Goal: Task Accomplishment & Management: Manage account settings

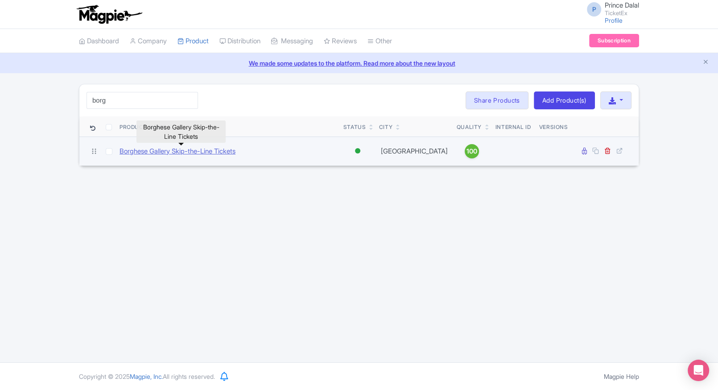
type input "borg"
click at [189, 152] on link "Borghese Gallery Skip-the-Line Tickets" at bounding box center [177, 151] width 116 height 10
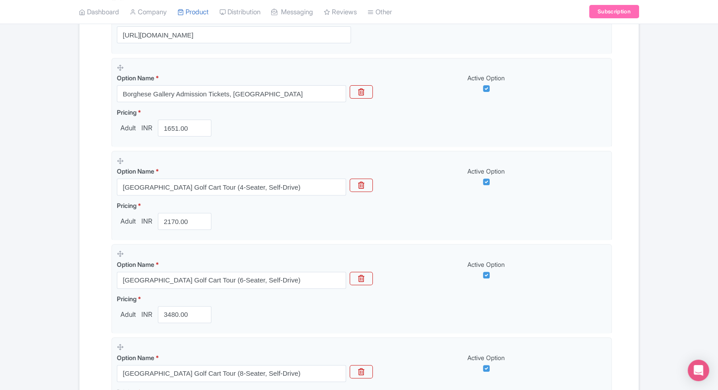
scroll to position [251, 0]
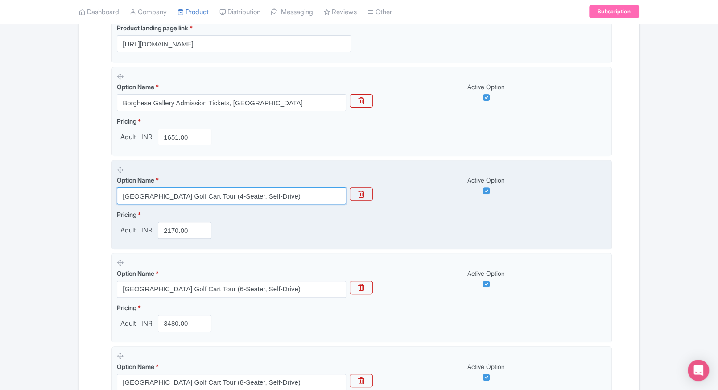
click at [185, 193] on input "Villa Borghese Gardens & Rome Historic Centre Golf Cart Tour (4-Seater, Self-Dr…" at bounding box center [231, 195] width 229 height 17
paste input "Rome City & Villa Borghese Self-Drive Golf Cart Tour – 4 Seater"
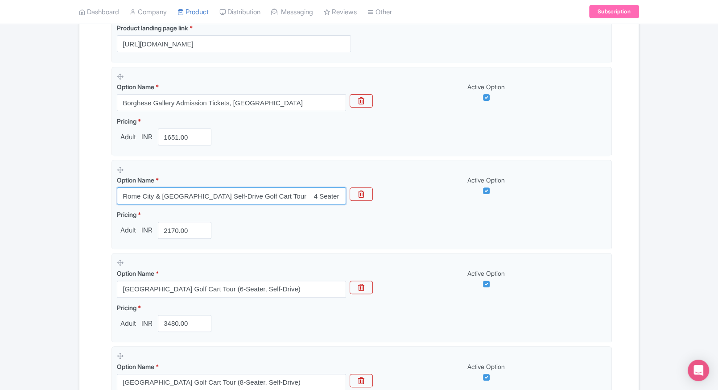
type input "Rome City & Villa Borghese Self-Drive Golf Cart Tour – 4 Seater"
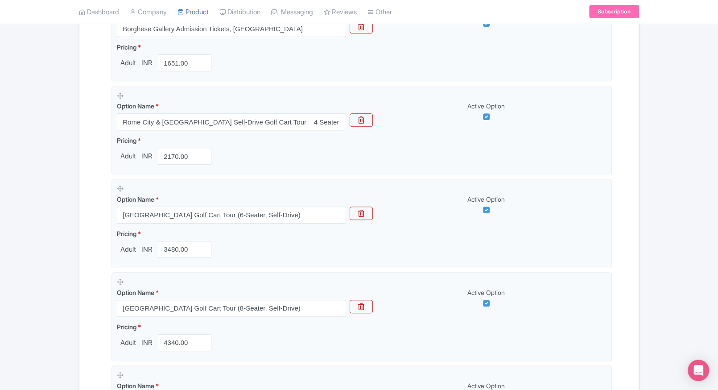
scroll to position [327, 0]
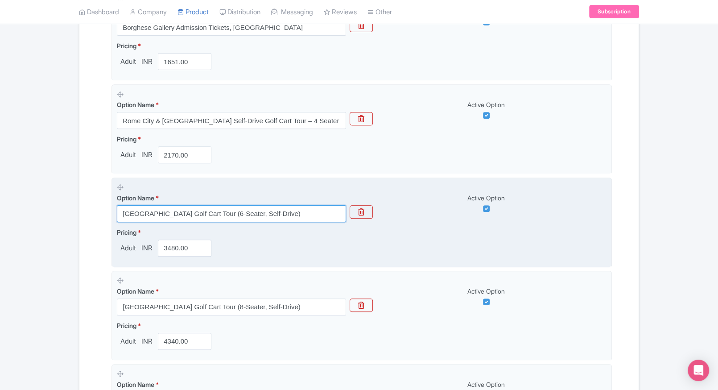
click at [235, 215] on input "Villa Borghese Gardens & Rome Historic Centre Golf Cart Tour (6-Seater, Self-Dr…" at bounding box center [231, 213] width 229 height 17
paste input "Landmarks Golf Cart Ride – 6 Seater Self-Drive"
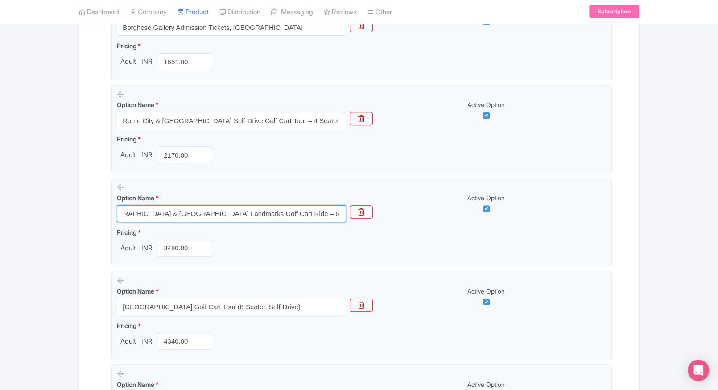
type input "Villa Borghese Gardens & Rome Landmarks Golf Cart Ride – 6 Seater Self-Drive"
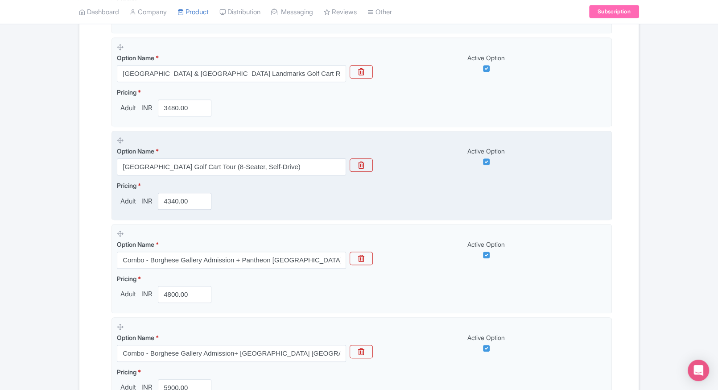
scroll to position [467, 0]
click at [212, 159] on input "Villa Borghese Gardens & Rome Historic Centre Golf Cart Tour (8-Seater, Self-Dr…" at bounding box center [231, 166] width 229 height 17
paste input "Rome Highlights Golf Cart Adventure – 8 Seater Self-Drive Experience"
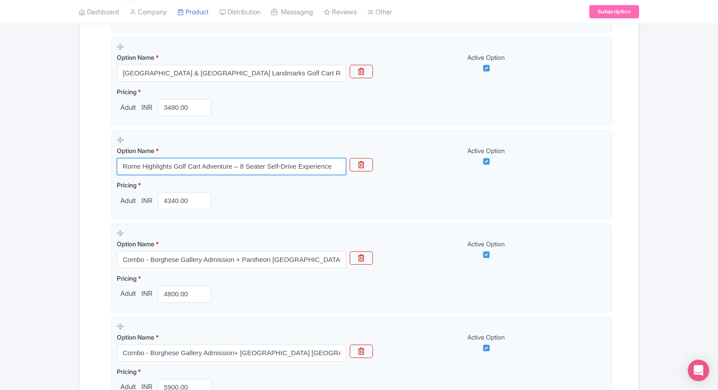
type input "Rome Highlights Golf Cart Adventure – 8 Seater Self-Drive Experience"
click at [66, 185] on div "← Back to Products Borghese Gallery Skip-the-Line Tickets ID# KFUSTR Content Di…" at bounding box center [359, 287] width 718 height 1340
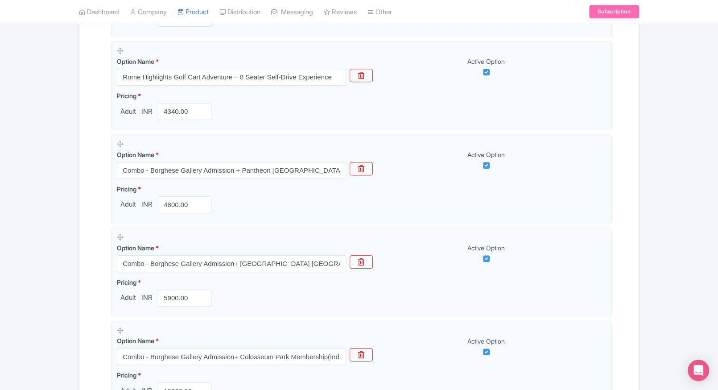
scroll to position [562, 0]
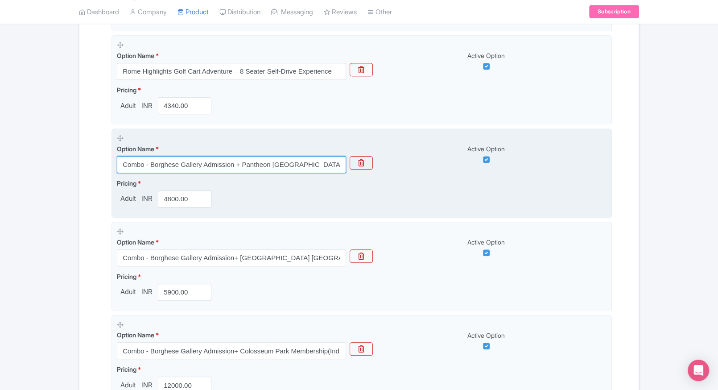
click at [244, 166] on input "Combo - Borghese Gallery Admission + Pantheon Rome" at bounding box center [231, 164] width 229 height 17
paste input ": Borghese Gallery Entry + Pantheon,"
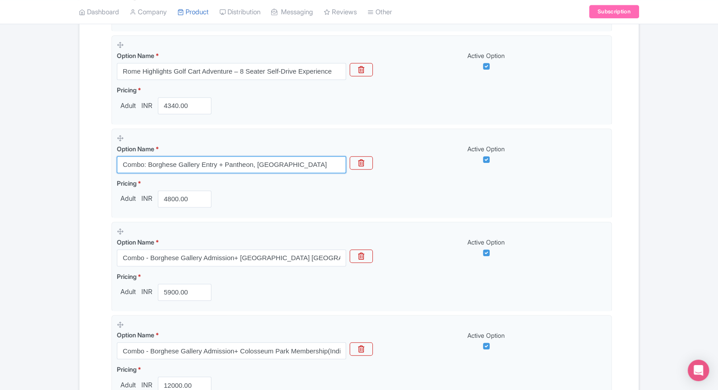
type input "Combo: Borghese Gallery Entry + Pantheon, Rome"
click at [102, 189] on div "Name & Price Locations Description & Reviews Images & Categories Complete Borgh…" at bounding box center [359, 226] width 548 height 1257
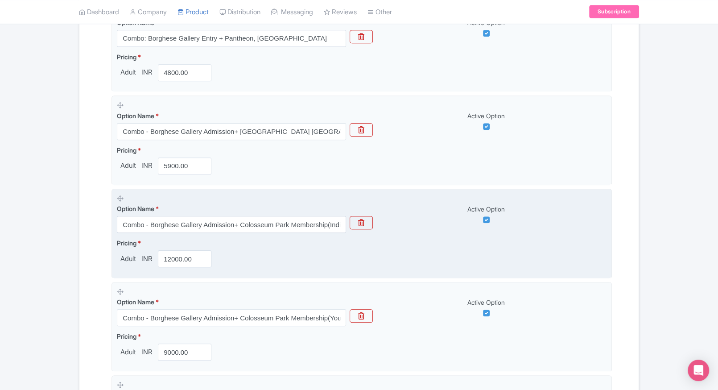
scroll to position [689, 0]
click at [226, 223] on input "Combo - Borghese Gallery Admission+ Colosseum Park Membership(Individual)" at bounding box center [231, 223] width 229 height 17
paste input "Combo: Borghese Gallery Admission + Colosseum Entry Ticket, Rome"
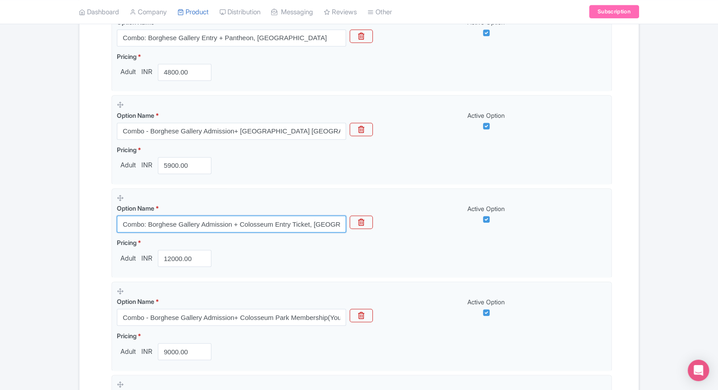
type input "Combo: Borghese Gallery Admission + Colosseum Entry Ticket, Rome"
click at [91, 220] on div "Name & Price Locations Description & Reviews Images & Categories Complete Borgh…" at bounding box center [359, 100] width 548 height 1257
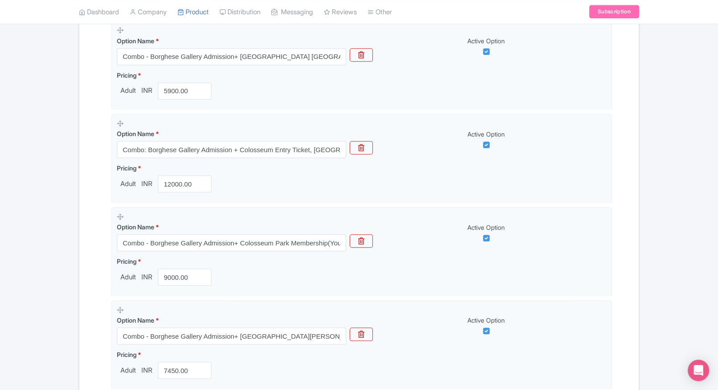
scroll to position [763, 0]
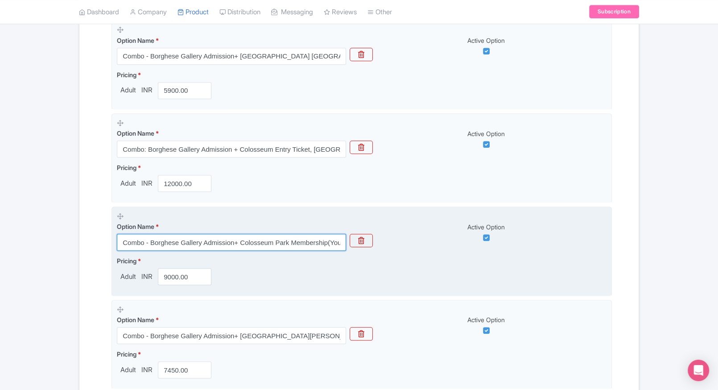
click at [227, 246] on input "Combo - Borghese Gallery Admission+ Colosseum Park Membership(Young)" at bounding box center [231, 242] width 229 height 17
paste input "Combo: Borghese Gallery + Colosseum Park Access Pass (Individual"
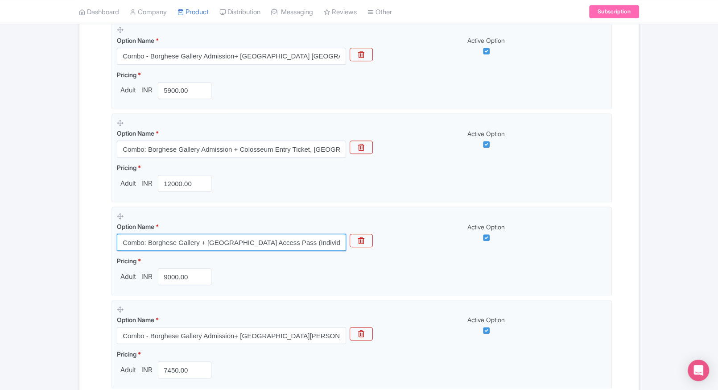
type input "Combo: Borghese Gallery + Colosseum Park Access Pass (Individual)"
click at [97, 239] on div "Name & Price Locations Description & Reviews Images & Categories Complete Borgh…" at bounding box center [359, 25] width 548 height 1257
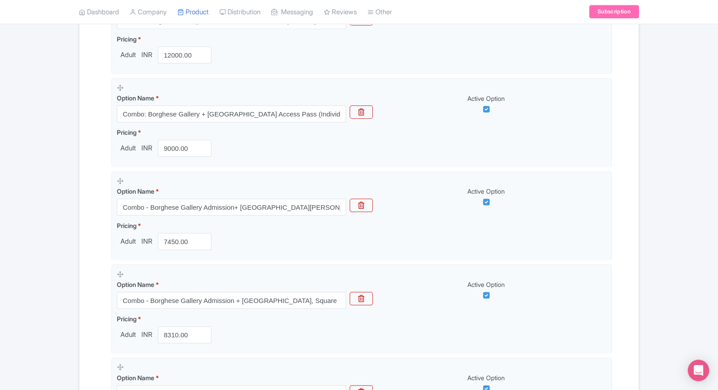
scroll to position [894, 0]
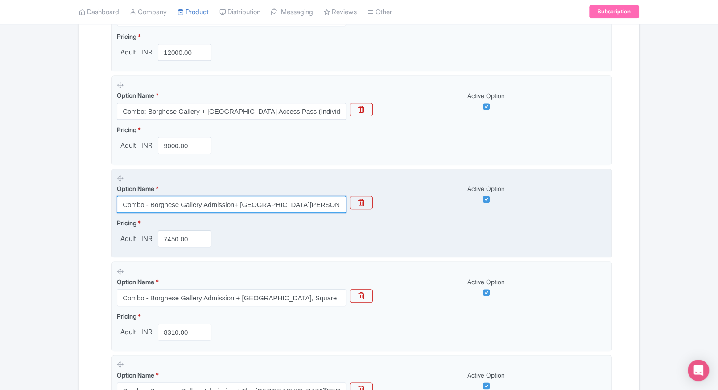
click at [214, 209] on input "Combo - Borghese Gallery Admission+ Castel Sant'Angelo" at bounding box center [231, 204] width 229 height 17
paste input ": Borghese Gallery + Colosseum Park Access Pass (Youth)"
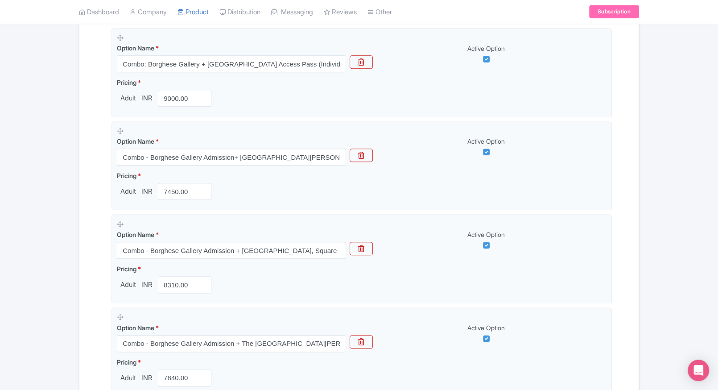
scroll to position [882, 0]
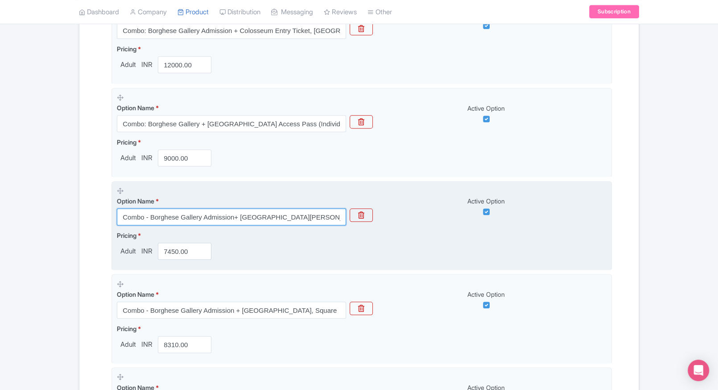
click at [219, 216] on input "Combo - Borghese Gallery Admission+ Castel Sant'Angelo" at bounding box center [231, 216] width 229 height 17
paste input ": Borghese Gallery + Colosseum Park Access Pass (Youth)"
type input "Combo: Borghese Gallery + Colosseum Park Access Pass (Youth)"
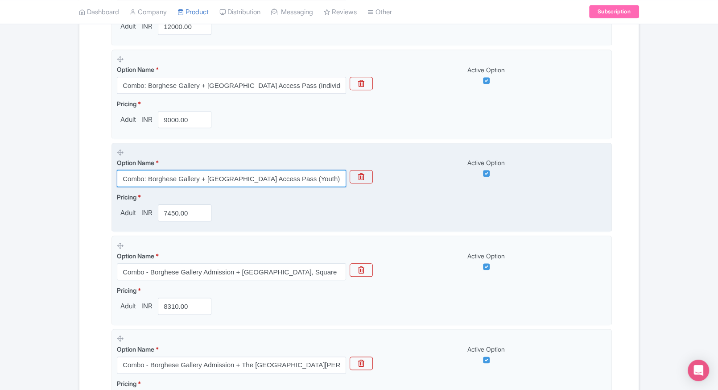
scroll to position [923, 0]
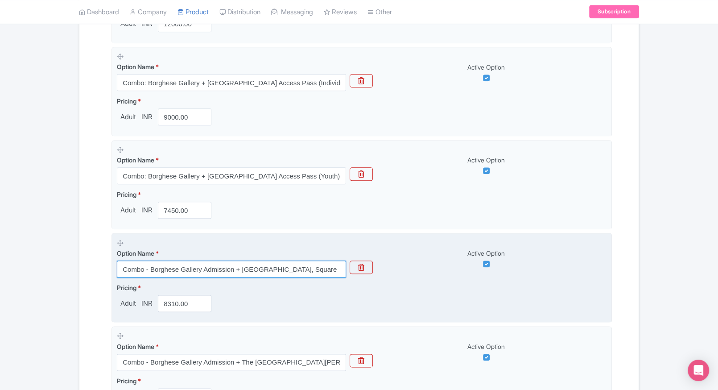
click at [224, 265] on input "Combo - Borghese Gallery Admission + St. Peter's Basilica, Square" at bounding box center [231, 268] width 229 height 17
paste input ": Borghese Gallery + Castel Sant’Angelo Admission Ticket"
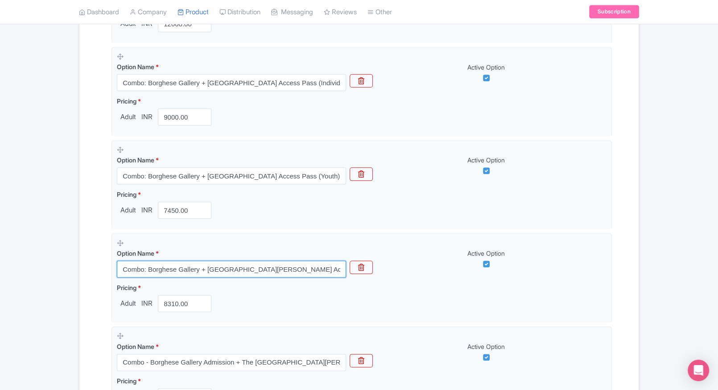
type input "Combo: Borghese Gallery + Castel Sant’Angelo Admission Ticket"
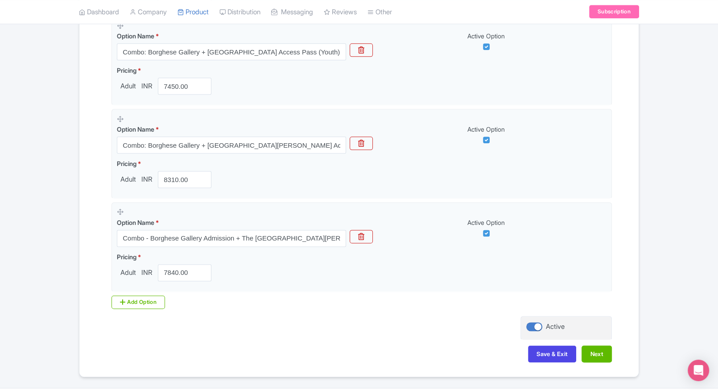
scroll to position [1023, 0]
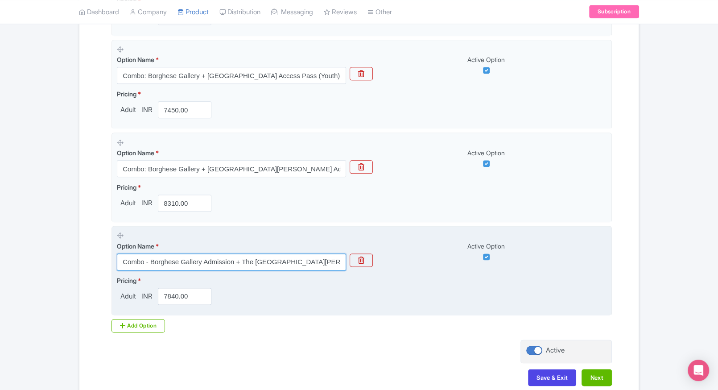
click at [209, 263] on input "Combo - Borghese Gallery Admission + The National Museum of Castel Sant'Angelo" at bounding box center [231, 261] width 229 height 17
paste input "Combo: Borghese Gallery + National Museum of Castel Sant’Angelo Entry"
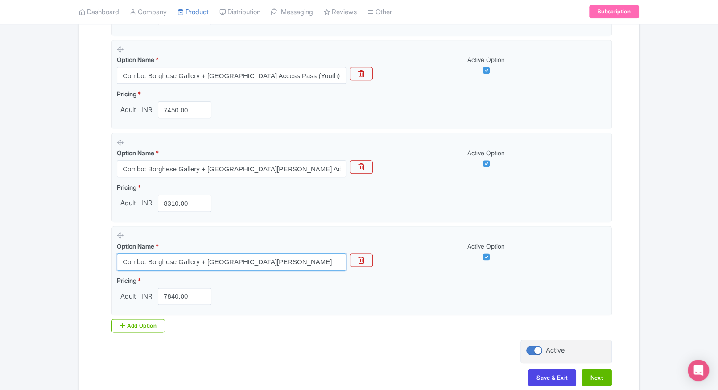
type input "Combo: Borghese Gallery + National Museum of Castel Sant’Angelo Entry"
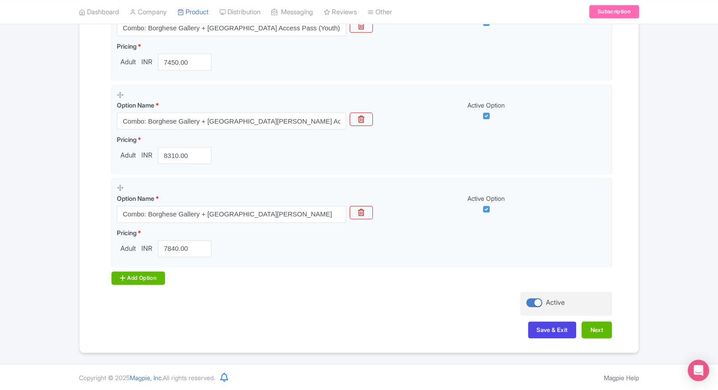
click at [113, 279] on div "Add Option" at bounding box center [137, 277] width 53 height 13
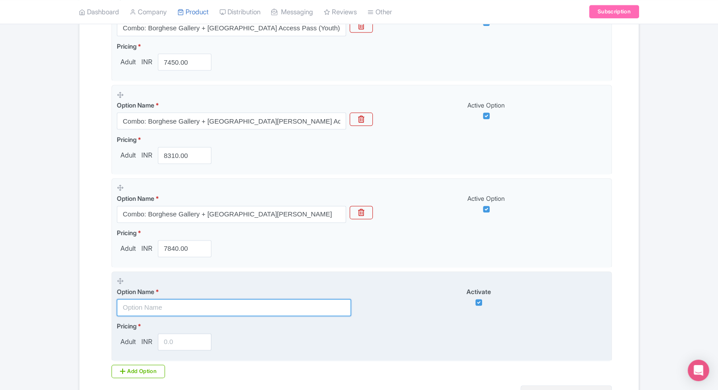
click at [152, 310] on input "text" at bounding box center [234, 307] width 234 height 17
paste input "Combo: Borghese Gallery + St. Peter’s Basilica & Square Access, Rome"
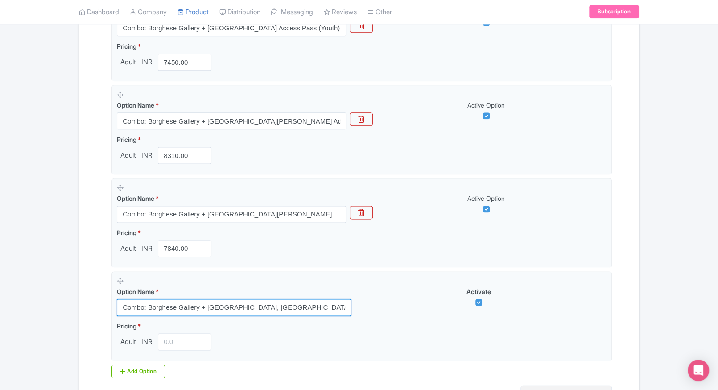
type input "Combo: Borghese Gallery + St. Peter’s Basilica & Square Access, Rome"
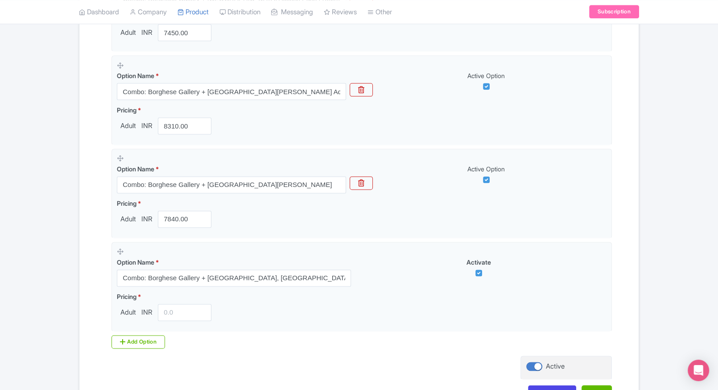
scroll to position [1101, 0]
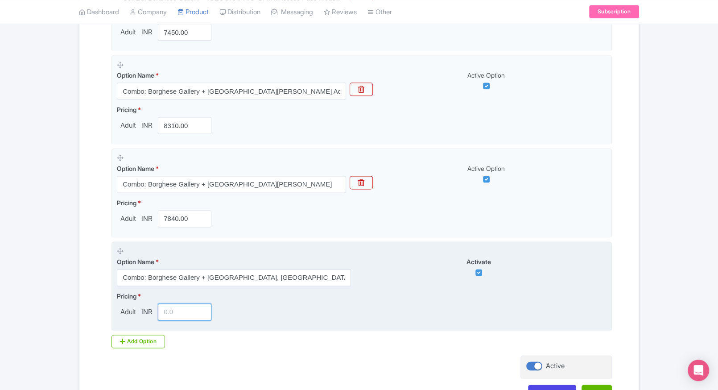
paste input "8310"
click at [176, 309] on input "8310" at bounding box center [184, 311] width 53 height 17
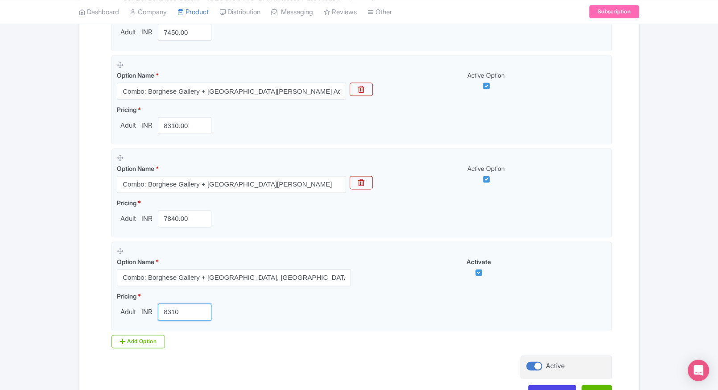
type input "8310"
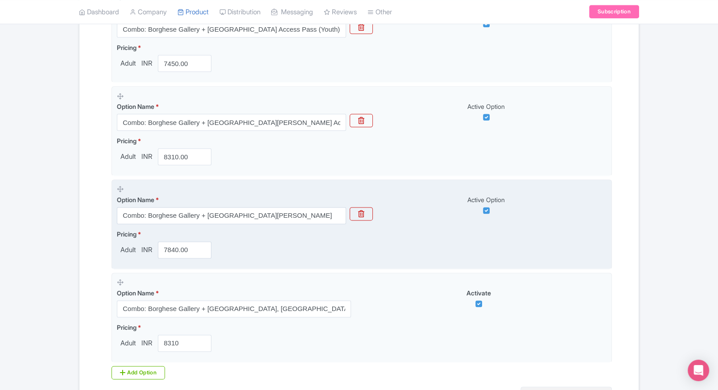
scroll to position [1069, 0]
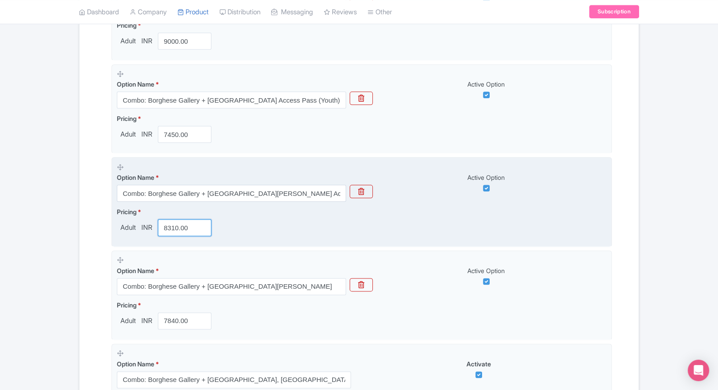
click at [175, 234] on input "8310.00" at bounding box center [184, 227] width 53 height 17
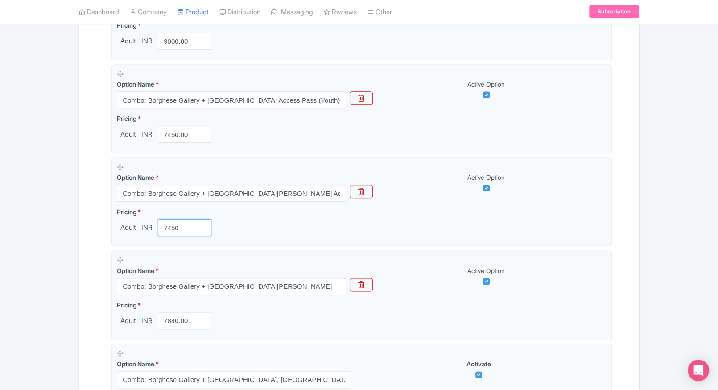
type input "7450"
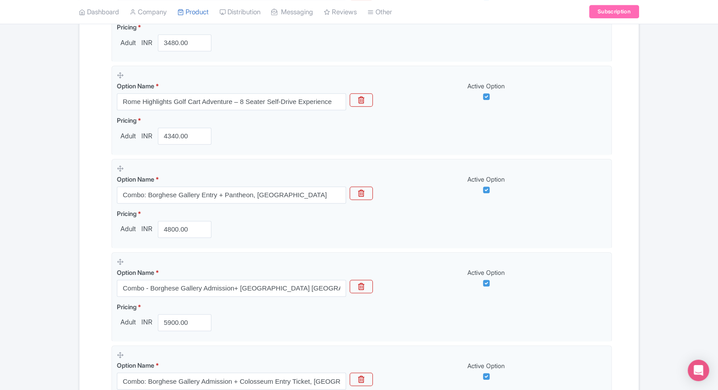
scroll to position [0, 0]
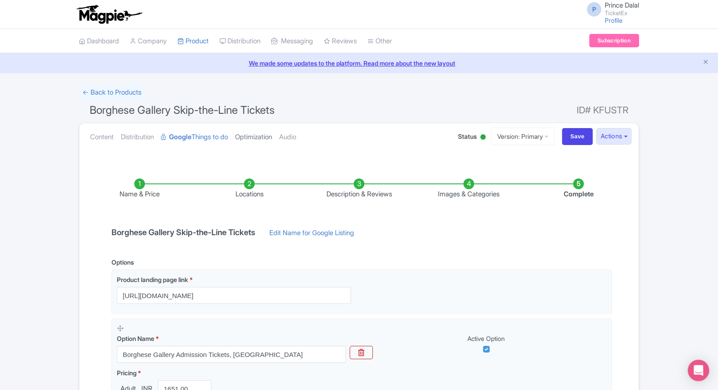
click at [254, 131] on link "Optimization" at bounding box center [253, 137] width 37 height 28
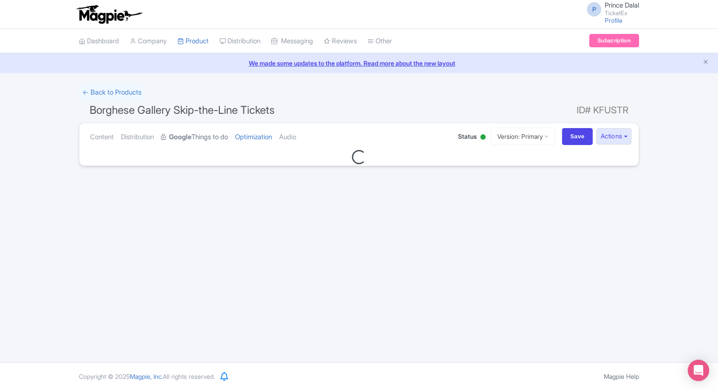
click at [206, 137] on link "Google Things to do" at bounding box center [194, 137] width 67 height 28
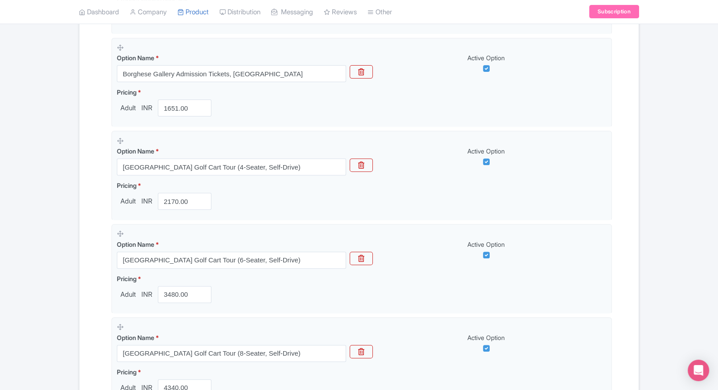
scroll to position [283, 0]
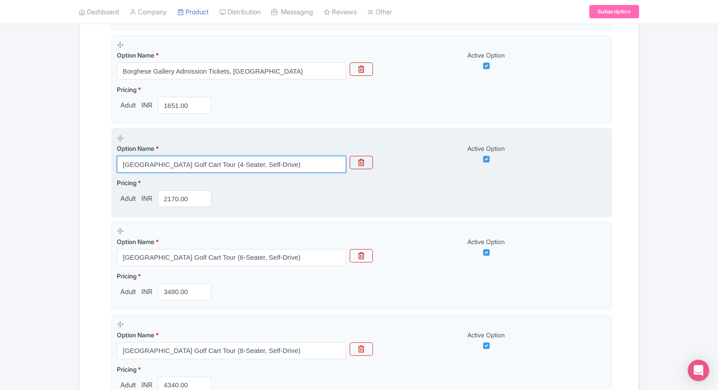
click at [202, 166] on input "Villa Borghese Gardens & Rome Historic Centre Golf Cart Tour (4-Seater, Self-Dr…" at bounding box center [231, 164] width 229 height 17
paste input "Rome City & Villa Borghese Self-Drive Golf Cart Tour – 4 Seater"
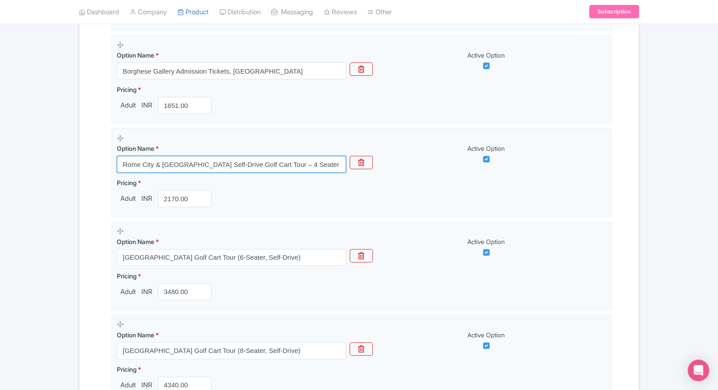
type input "Rome City & Villa Borghese Self-Drive Golf Cart Tour – 4 Seater"
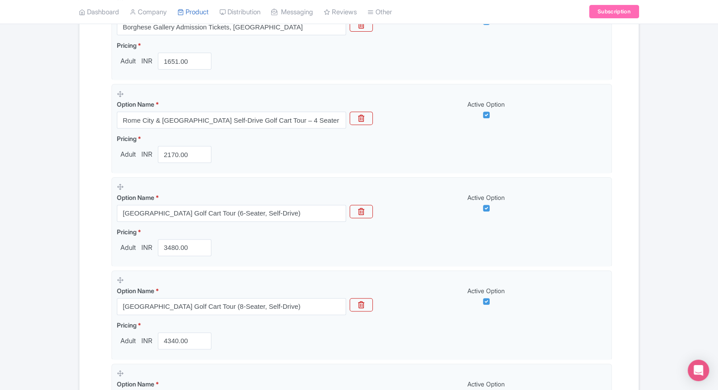
scroll to position [328, 0]
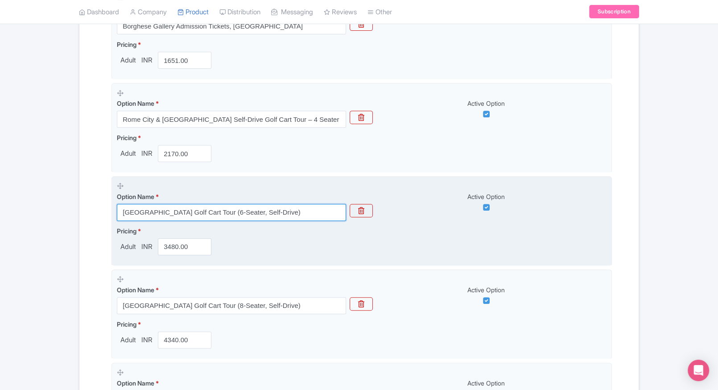
click at [164, 206] on input "Villa Borghese Gardens & Rome Historic Centre Golf Cart Tour (6-Seater, Self-Dr…" at bounding box center [231, 212] width 229 height 17
paste input "Landmarks Golf Cart Ride – 6 Seater Self-Drive"
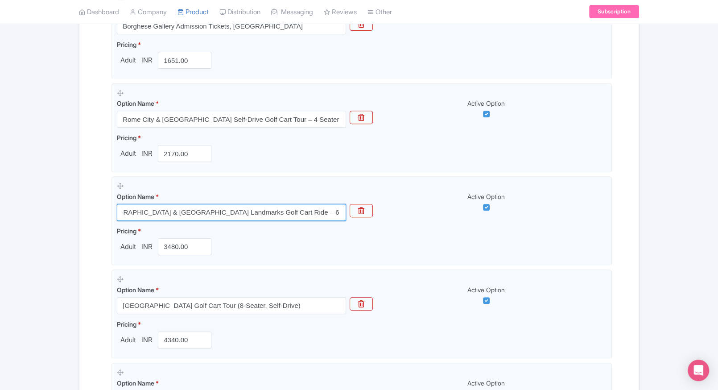
type input "Villa Borghese Gardens & Rome Landmarks Golf Cart Ride – 6 Seater Self-Drive"
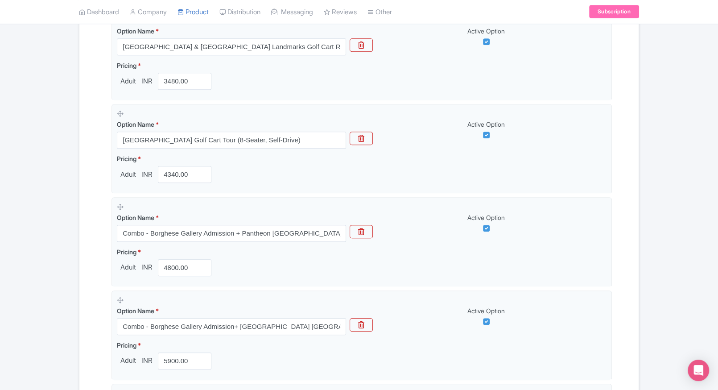
scroll to position [518, 0]
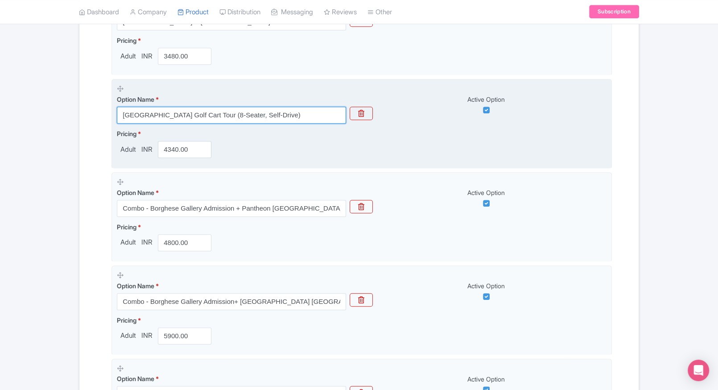
click at [173, 110] on input "Villa Borghese Gardens & Rome Historic Centre Golf Cart Tour (8-Seater, Self-Dr…" at bounding box center [231, 115] width 229 height 17
paste input "Rome Highlights Golf Cart Adventure – 8 Seater Self-Drive Experience"
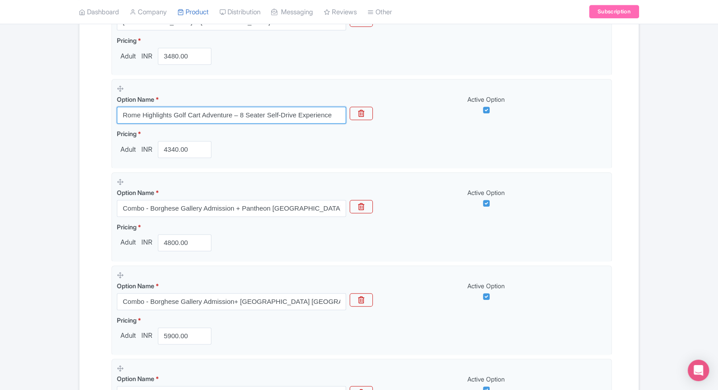
type input "Rome Highlights Golf Cart Adventure – 8 Seater Self-Drive Experience"
click at [89, 147] on div "Name & Price Locations Description & Reviews Images & Categories Complete Borgh…" at bounding box center [359, 270] width 548 height 1257
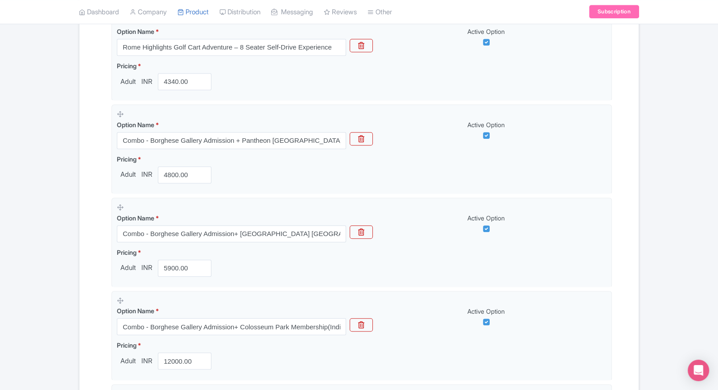
scroll to position [587, 0]
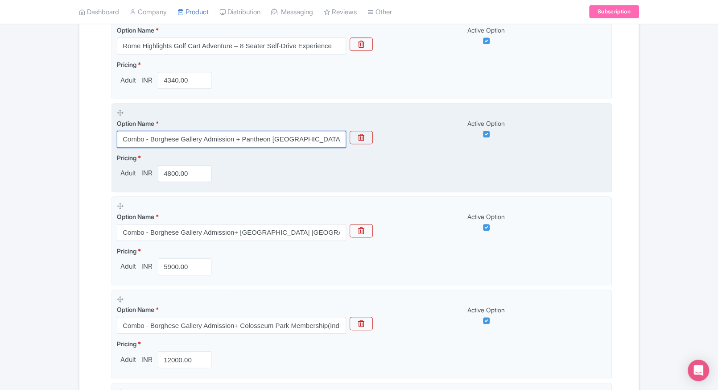
click at [229, 136] on input "Combo - Borghese Gallery Admission + Pantheon Rome" at bounding box center [231, 139] width 229 height 17
paste input ": Borghese Gallery Entry + Pantheon,"
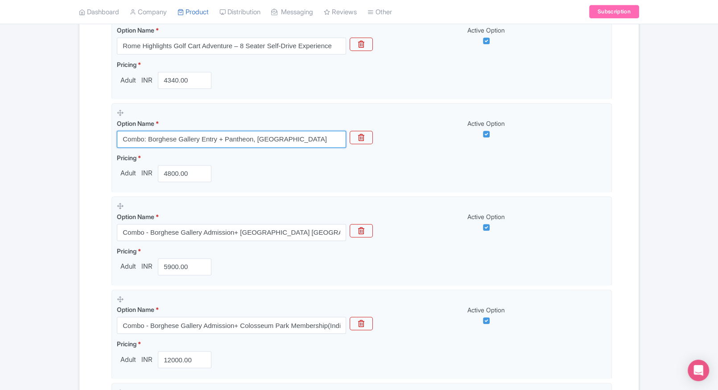
type input "Combo: Borghese Gallery Entry + Pantheon, Rome"
click at [97, 173] on div "Name & Price Locations Description & Reviews Images & Categories Complete Borgh…" at bounding box center [359, 201] width 548 height 1257
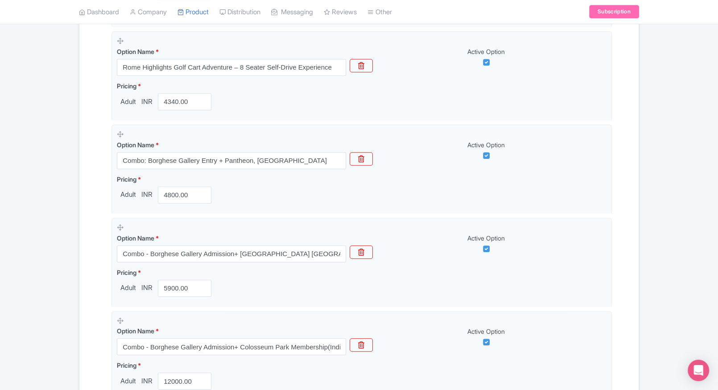
scroll to position [619, 0]
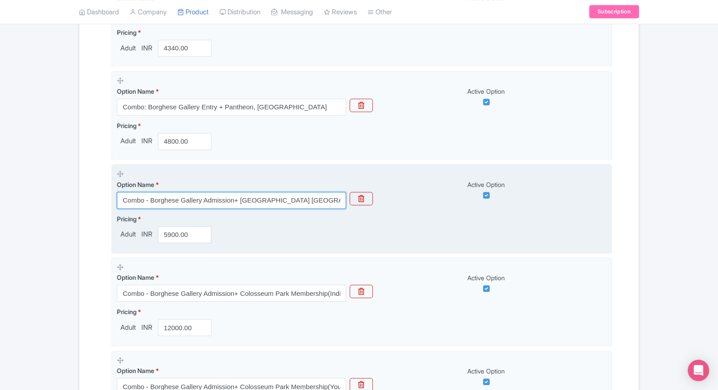
click at [207, 205] on input "Combo - Borghese Gallery Admission+ Colosseum Rome" at bounding box center [231, 200] width 229 height 17
paste input "Combo: Borghese Gallery Admission + Colosseum Entry Ticket,"
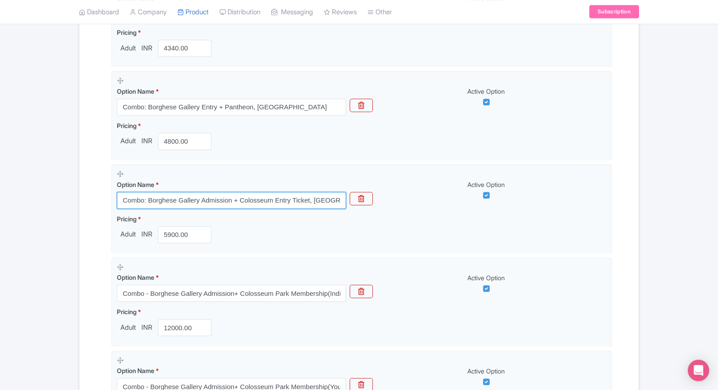
type input "Combo: Borghese Gallery Admission + Colosseum Entry Ticket, Rome"
click at [85, 214] on div "Name & Price Locations Description & Reviews Images & Categories Complete Borgh…" at bounding box center [359, 169] width 548 height 1257
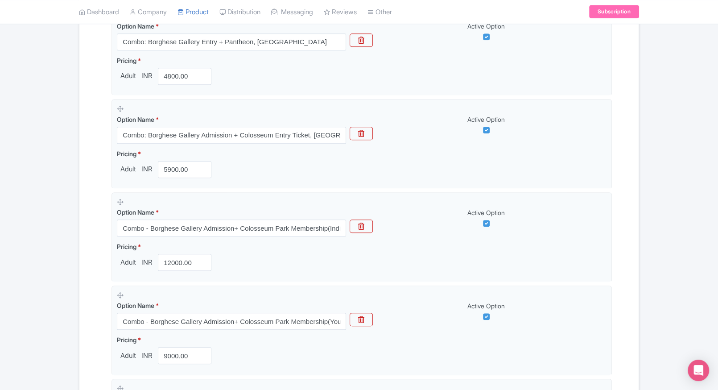
scroll to position [685, 0]
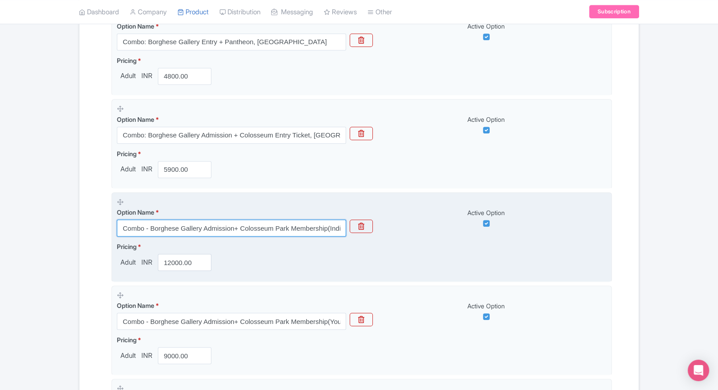
click at [174, 221] on input "Combo - Borghese Gallery Admission+ Colosseum Park Membership(Individual)" at bounding box center [231, 227] width 229 height 17
paste input "Combo: Borghese Gallery + Colosseum Park Access Pass"
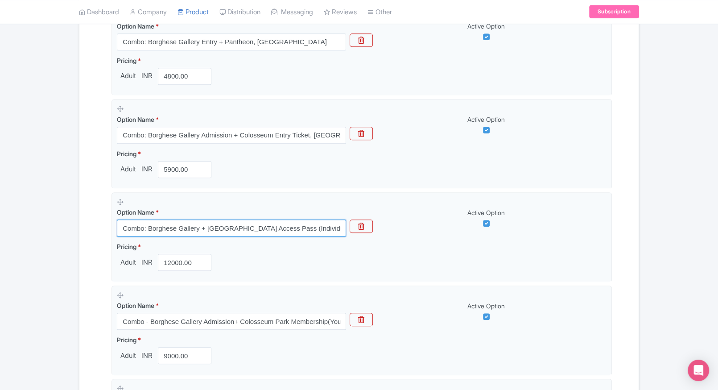
type input "Combo: Borghese Gallery + Colosseum Park Access Pass (Individual)"
click at [80, 226] on div "Name & Price Locations Description & Reviews Images & Categories Complete Borgh…" at bounding box center [358, 104] width 559 height 1257
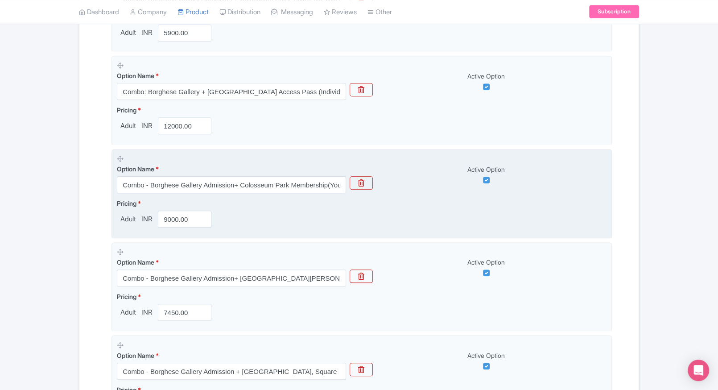
scroll to position [826, 0]
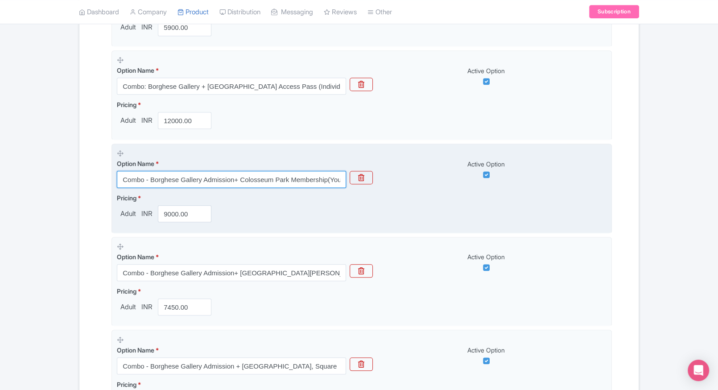
click at [196, 181] on input "Combo - Borghese Gallery Admission+ Colosseum Park Membership(Young)" at bounding box center [231, 179] width 229 height 17
paste input "Combo: Borghese Gallery + Colosseum Park Access Pass (Youth"
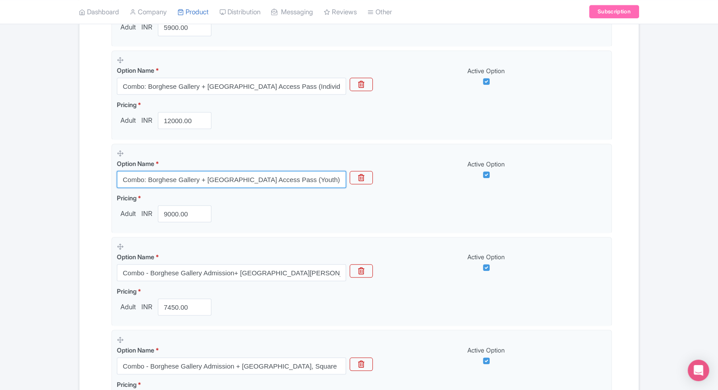
type input "Combo: Borghese Gallery + Colosseum Park Access Pass (Youth)"
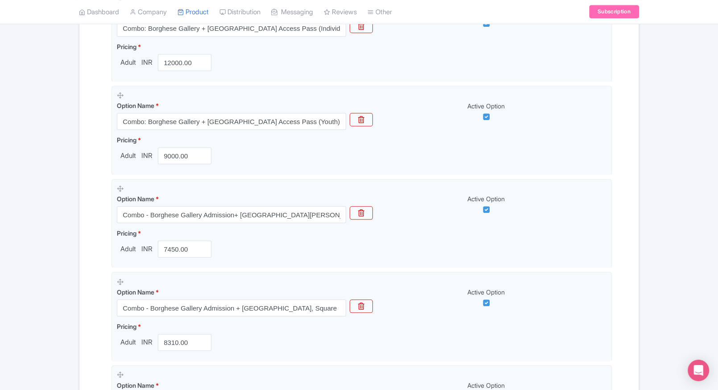
scroll to position [898, 0]
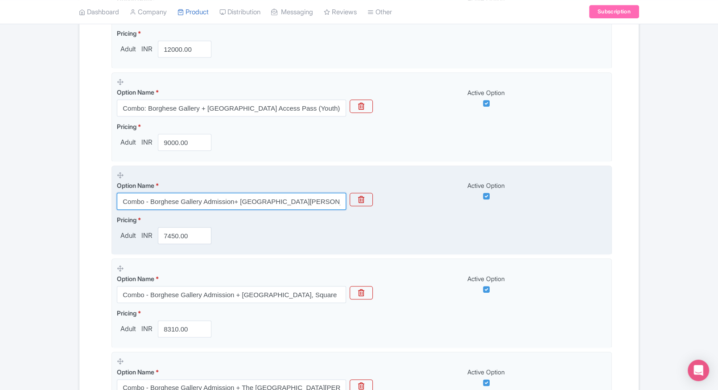
click at [239, 201] on input "Combo - Borghese Gallery Admission+ Castel Sant'Angelo" at bounding box center [231, 201] width 229 height 17
paste input ": Borghese Gallery + Castel Sant’Angelo Admission Ticket"
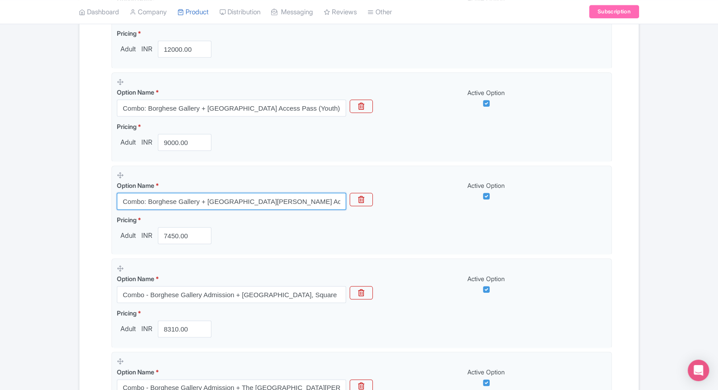
type input "Combo: Borghese Gallery + Castel Sant’Angelo Admission Ticket"
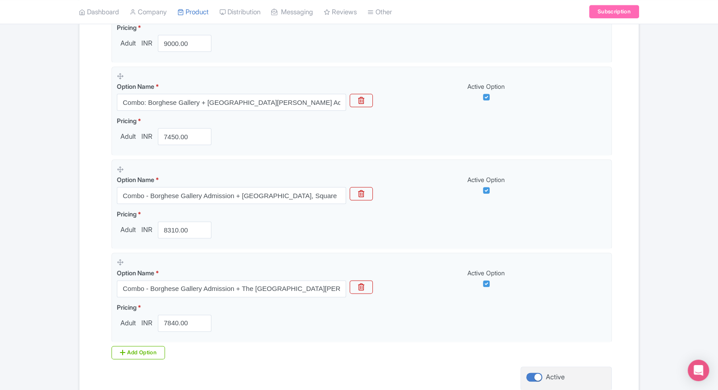
scroll to position [1000, 0]
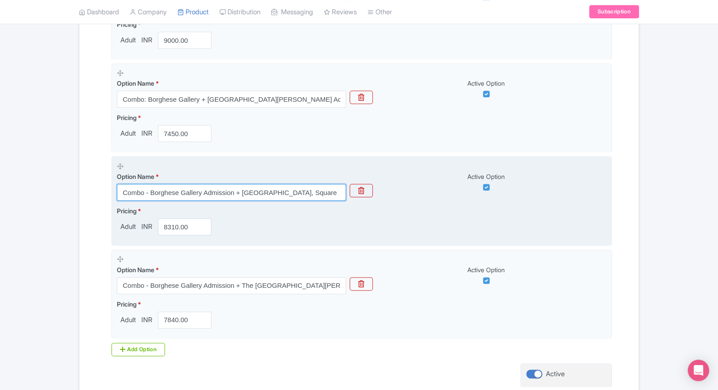
click at [175, 192] on input "Combo - Borghese Gallery Admission + St. Peter's Basilica, Square" at bounding box center [231, 192] width 229 height 17
paste input ": Borghese Gallery + National Museum of Castel Sant’Angelo Entry"
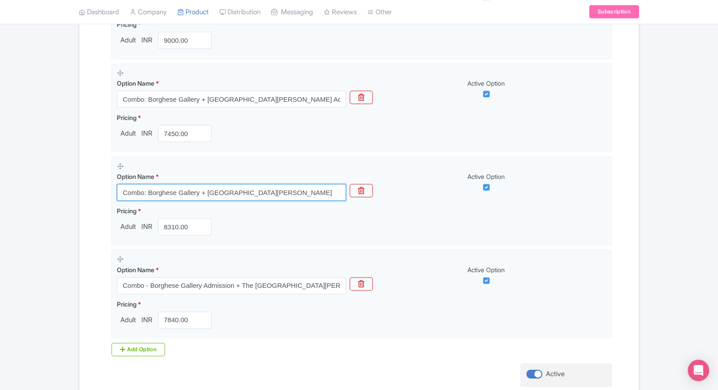
type input "Combo: Borghese Gallery + National Museum of Castel Sant’Angelo Entry"
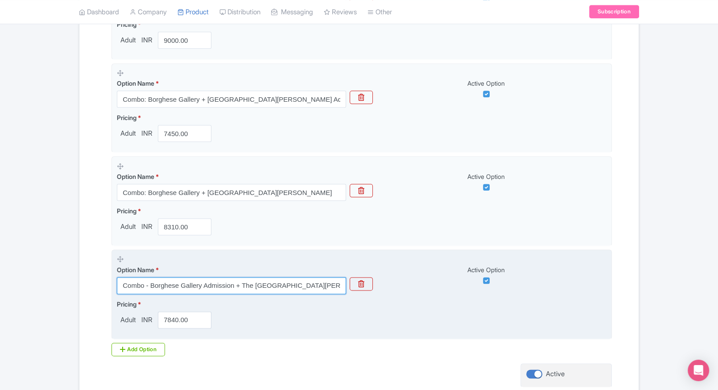
click at [221, 285] on input "Combo - Borghese Gallery Admission + The National Museum of Castel Sant'Angelo" at bounding box center [231, 285] width 229 height 17
paste input "Combo: Borghese Gallery + St. Peter’s Basilica & Square Access, Rome"
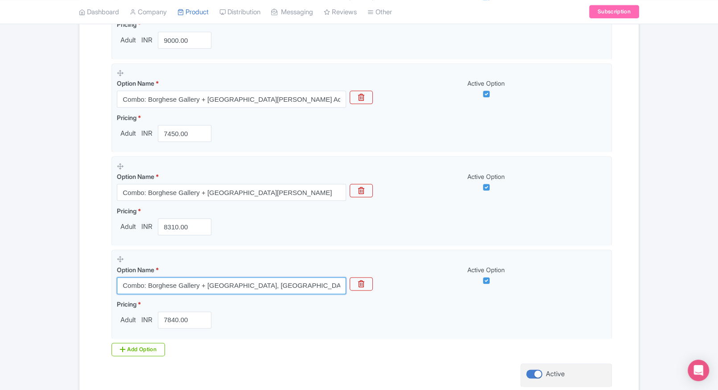
type input "Combo: Borghese Gallery + St. Peter’s Basilica & Square Access, Rome"
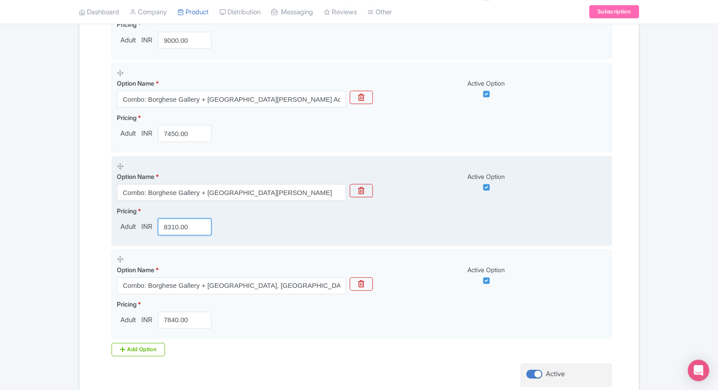
click at [179, 226] on input "8310.00" at bounding box center [184, 226] width 53 height 17
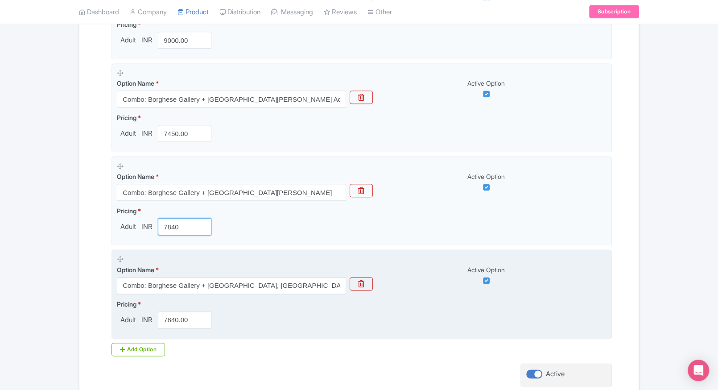
type input "7840"
click at [175, 319] on input "7840.00" at bounding box center [184, 319] width 53 height 17
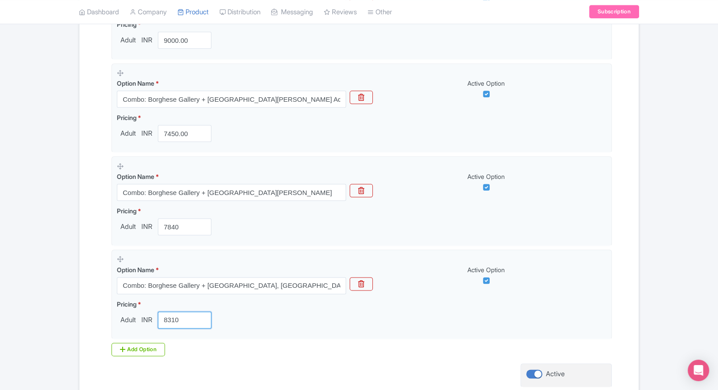
type input "8310"
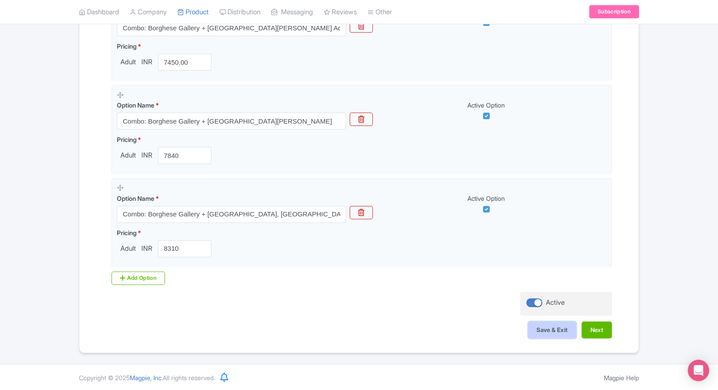
click at [530, 330] on button "Save & Exit" at bounding box center [552, 329] width 48 height 17
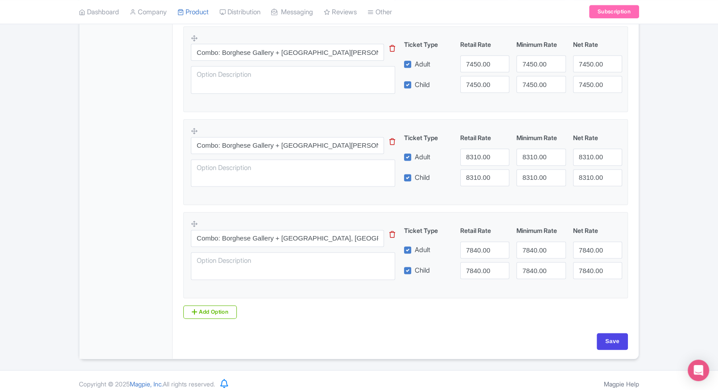
scroll to position [1053, 0]
click at [479, 251] on input "7840.00" at bounding box center [484, 248] width 49 height 17
type input "8310"
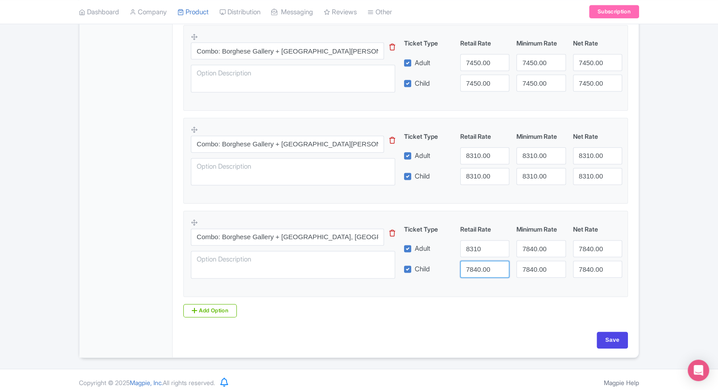
click at [477, 269] on input "7840.00" at bounding box center [484, 268] width 49 height 17
paste input "831"
drag, startPoint x: 477, startPoint y: 269, endPoint x: 513, endPoint y: 257, distance: 37.6
click at [477, 269] on input "7840.00" at bounding box center [484, 268] width 49 height 17
type input "8310"
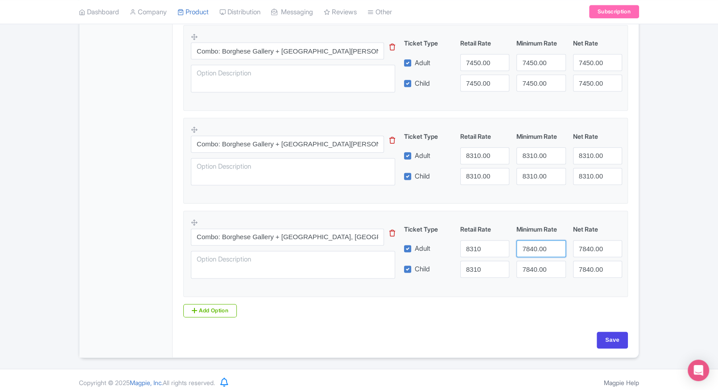
click at [525, 252] on input "7840.00" at bounding box center [540, 248] width 49 height 17
paste input "831"
drag, startPoint x: 525, startPoint y: 252, endPoint x: 527, endPoint y: 262, distance: 10.2
click at [527, 262] on div "Ticket Type Retail Rate Minimum Rate Net Rate Adult 8310 8310 7840.00 Child 831…" at bounding box center [513, 250] width 215 height 53
type input "8310"
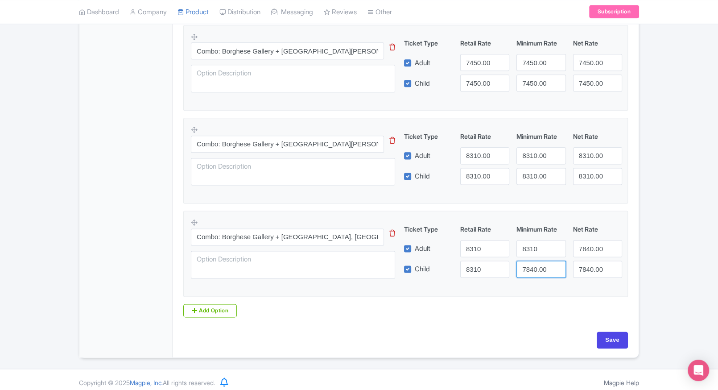
paste input "3108"
click at [527, 262] on input "78310840.00" at bounding box center [540, 268] width 49 height 17
paste input "831"
type input "8310"
paste input "831"
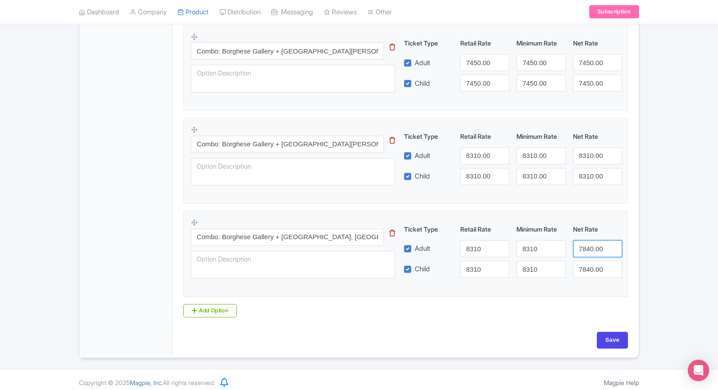
click at [600, 243] on input "7840.00" at bounding box center [597, 248] width 49 height 17
type input "8310"
click at [595, 260] on input "7840.00" at bounding box center [597, 268] width 49 height 17
paste input "831"
type input "8310"
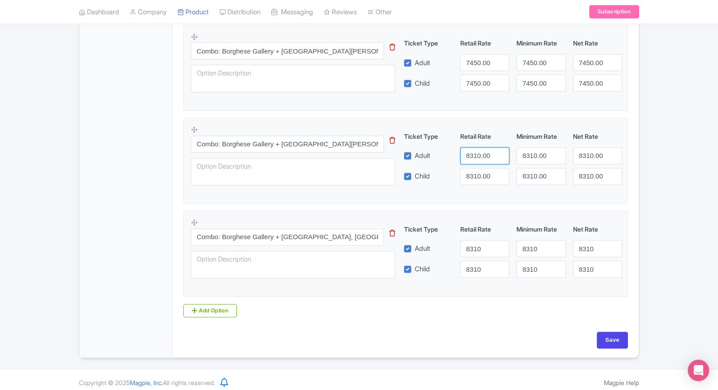
click at [463, 148] on input "8310.00" at bounding box center [484, 155] width 49 height 17
type input "6"
type input "7840"
click at [480, 170] on input "8310.00" at bounding box center [484, 176] width 49 height 17
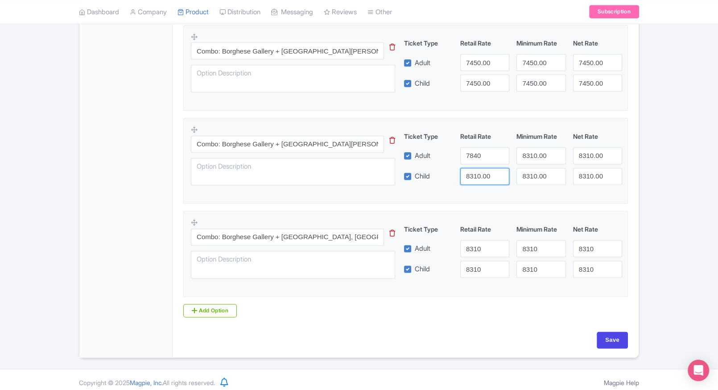
paste input "784"
type input "7840"
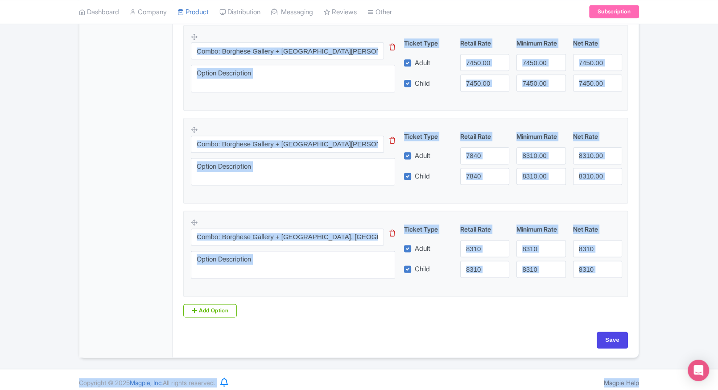
click at [529, 163] on div "Ticket Type Retail Rate Minimum Rate Net Rate Adult 7840 8310.00 8310.00 Child …" at bounding box center [513, 157] width 215 height 53
click at [533, 161] on input "8310.00" at bounding box center [540, 155] width 49 height 17
click at [493, 199] on fieldset "Combo: Borghese Gallery + National Museum of Castel Sant’Angelo Entry This tip …" at bounding box center [405, 161] width 444 height 86
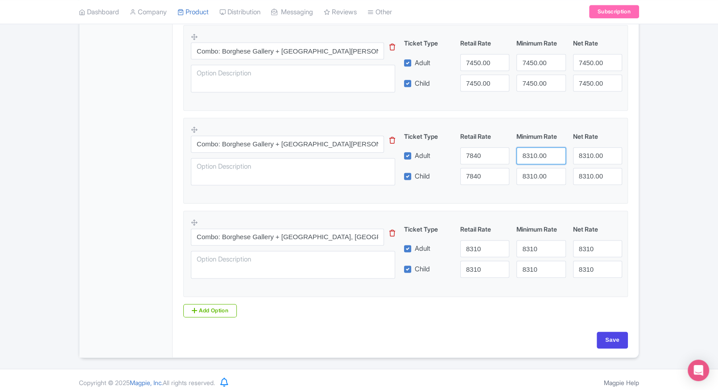
click at [537, 153] on input "8310.00" at bounding box center [540, 155] width 49 height 17
paste input "784"
type input "7840"
paste input "784"
click at [536, 180] on input "8310.00" at bounding box center [540, 176] width 49 height 17
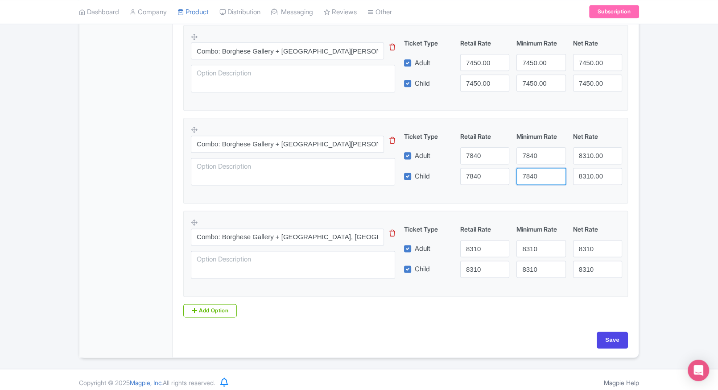
type input "7840"
paste input "784"
click at [594, 155] on input "8310.00" at bounding box center [597, 155] width 49 height 17
type input "7840"
paste input "784"
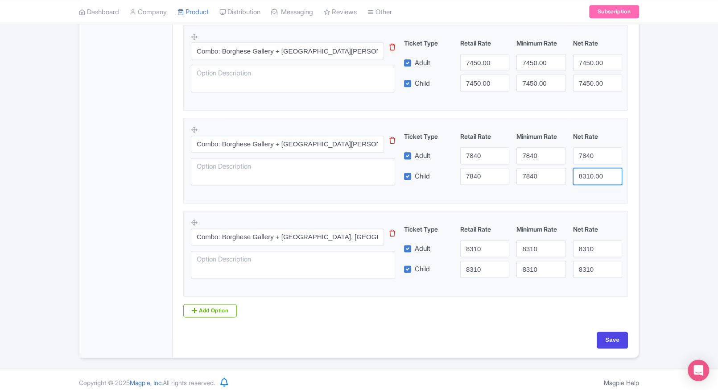
click at [594, 178] on input "8310.00" at bounding box center [597, 176] width 49 height 17
type input "7840"
click at [613, 331] on input "Save" at bounding box center [611, 339] width 31 height 17
type input "Saving..."
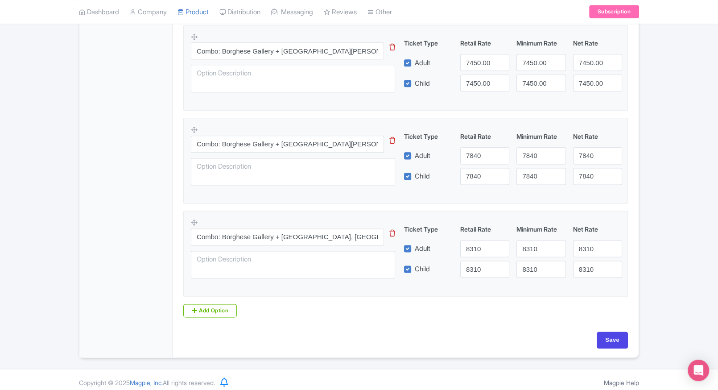
type input "Saving..."
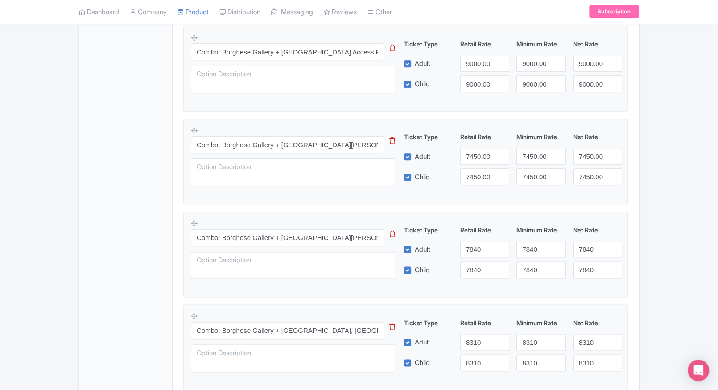
scroll to position [954, 0]
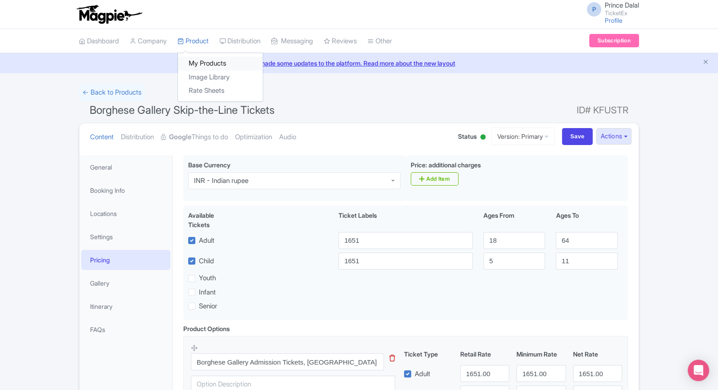
click at [197, 59] on link "My Products" at bounding box center [220, 64] width 85 height 14
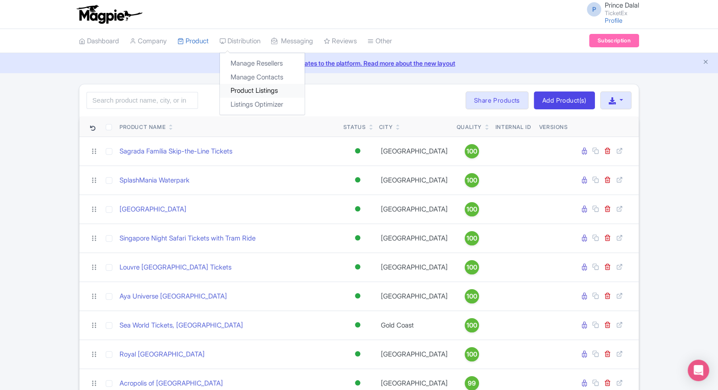
click at [252, 93] on link "Product Listings" at bounding box center [262, 91] width 85 height 14
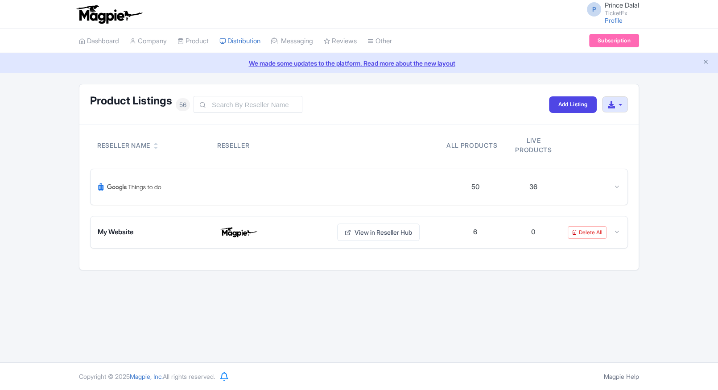
click at [0, 0] on link "Listings Optimizer" at bounding box center [0, 0] width 0 height 0
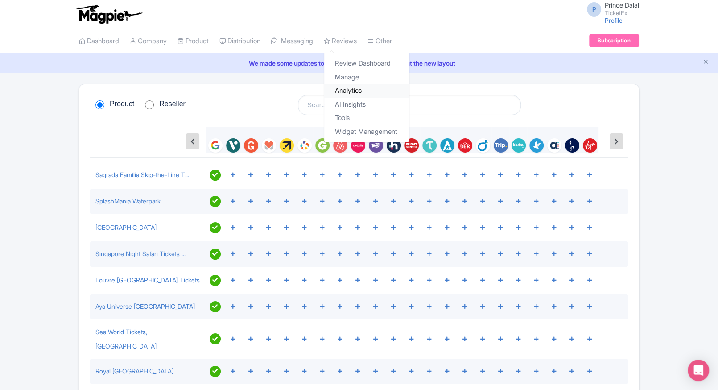
click at [360, 94] on link "Analytics" at bounding box center [366, 91] width 85 height 14
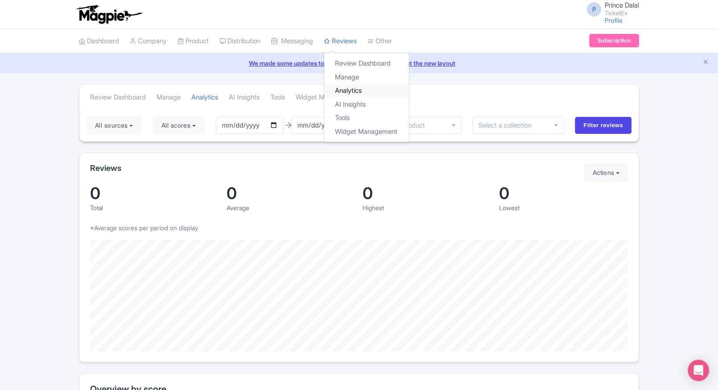
click at [353, 89] on link "Analytics" at bounding box center [366, 91] width 85 height 14
click at [357, 103] on link "AI Insights" at bounding box center [366, 105] width 85 height 14
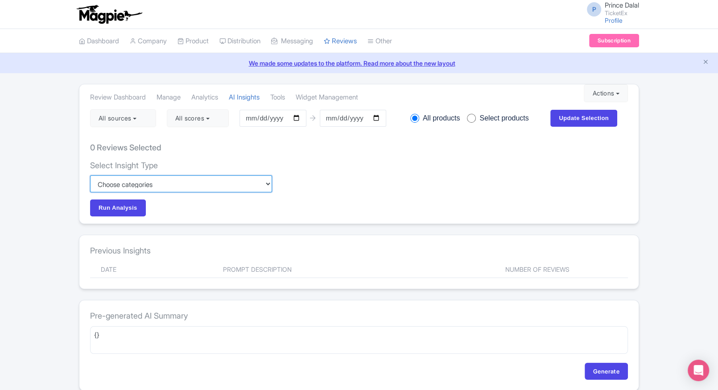
click at [115, 186] on select "Custom Choose categories Staff names - both positive and negative context Probl…" at bounding box center [181, 183] width 182 height 17
click at [53, 226] on div "Tool ai * Review Dashboard [GEOGRAPHIC_DATA] Analytics AI Insights Tools Widget…" at bounding box center [359, 237] width 718 height 307
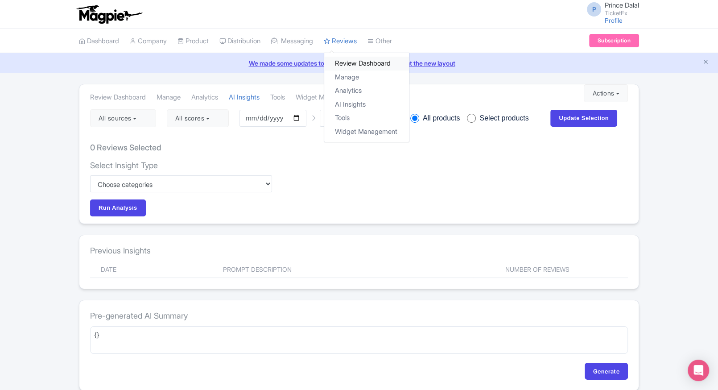
click at [381, 62] on link "Review Dashboard" at bounding box center [366, 64] width 85 height 14
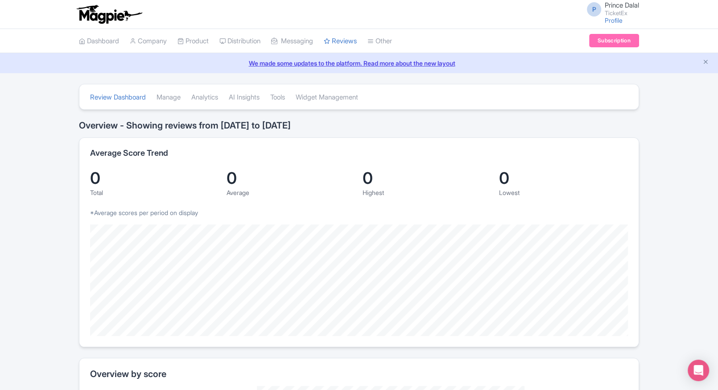
click at [377, 39] on li "Other Help Documents Connections View All Magpie Products Magpie Pricing" at bounding box center [379, 41] width 35 height 24
